Goal: Task Accomplishment & Management: Use online tool/utility

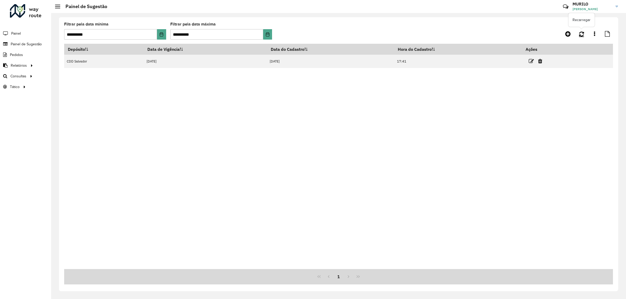
click at [582, 34] on icon at bounding box center [581, 34] width 5 height 6
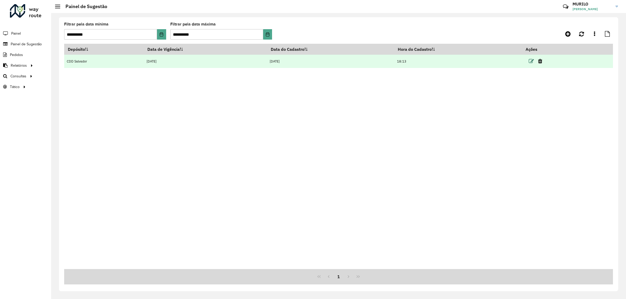
click at [531, 63] on icon at bounding box center [531, 61] width 5 height 5
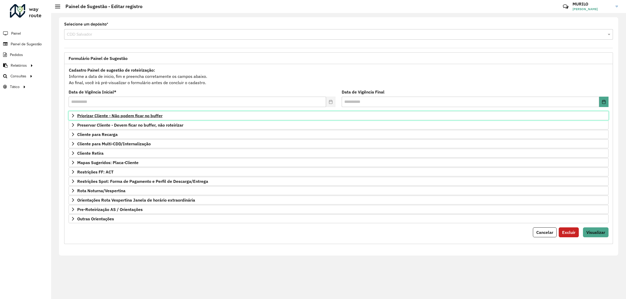
click at [149, 118] on span "Priorizar Cliente - Não podem ficar no buffer" at bounding box center [119, 116] width 85 height 4
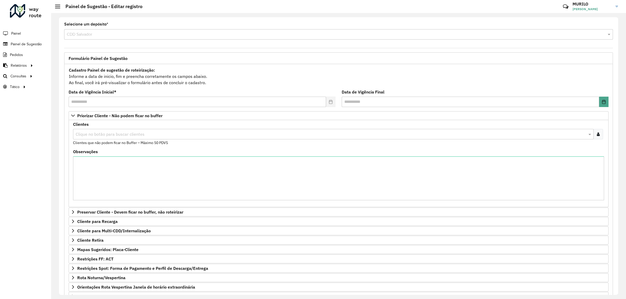
click at [593, 133] on div at bounding box center [598, 134] width 10 height 10
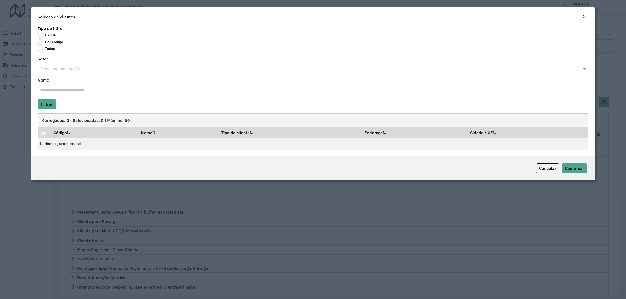
click at [45, 41] on label "Por código" at bounding box center [51, 41] width 26 height 5
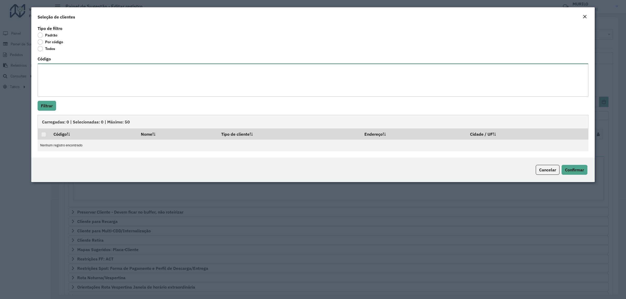
click at [62, 70] on textarea "Código" at bounding box center [313, 80] width 551 height 33
paste textarea "***** ***** ***** ***** ***** ***** ***** ***** ***** ***** ***** ***** *****"
type textarea "***** ***** ***** ***** ***** ***** ***** ***** ***** ***** ***** ***** *****"
click at [49, 103] on button "Filtrar" at bounding box center [47, 106] width 19 height 10
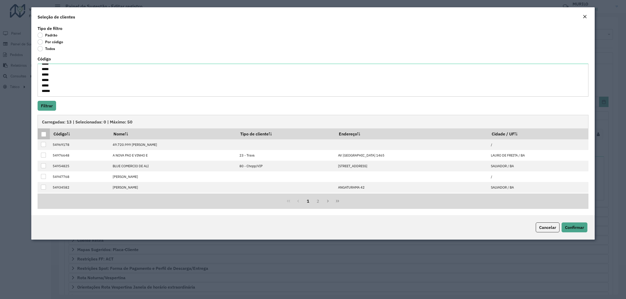
click at [43, 134] on div at bounding box center [43, 134] width 5 height 5
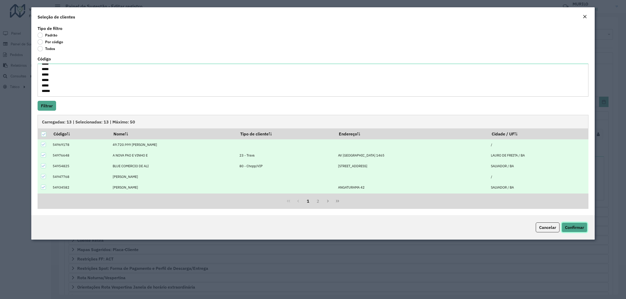
click at [567, 226] on span "Confirmar" at bounding box center [574, 227] width 19 height 5
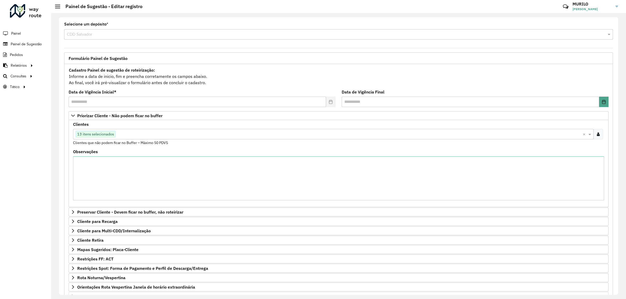
scroll to position [50, 0]
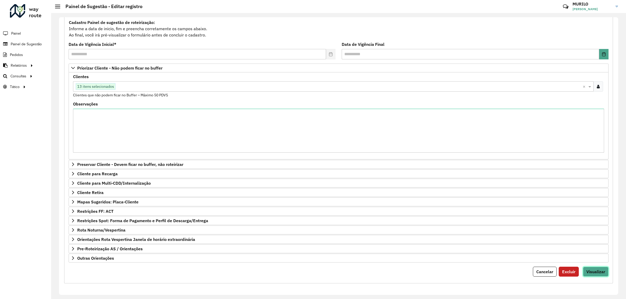
click at [596, 273] on span "Visualizar" at bounding box center [595, 271] width 19 height 5
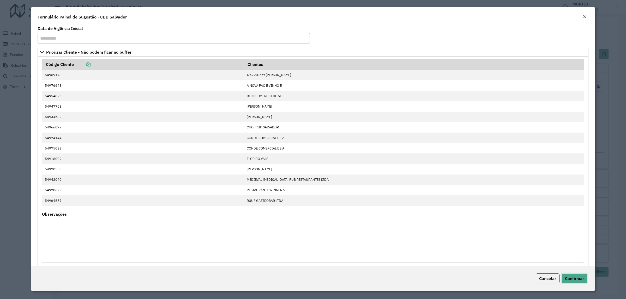
drag, startPoint x: 573, startPoint y: 278, endPoint x: 497, endPoint y: 283, distance: 76.6
click at [573, 278] on span "Confirmar" at bounding box center [574, 278] width 19 height 5
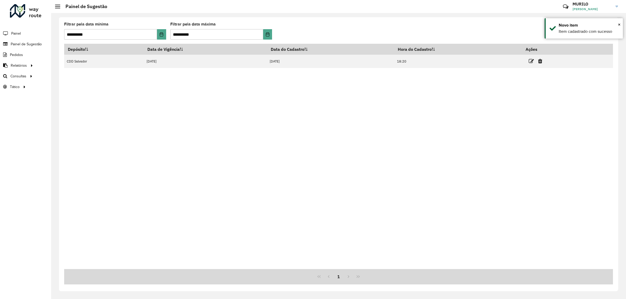
drag, startPoint x: 346, startPoint y: 187, endPoint x: 382, endPoint y: 119, distance: 76.8
click at [347, 185] on div "Depósito Data de Vigência Data do Cadastro Hora do Cadastro Ações CDD Salvador …" at bounding box center [338, 157] width 549 height 226
